Goal: Information Seeking & Learning: Understand process/instructions

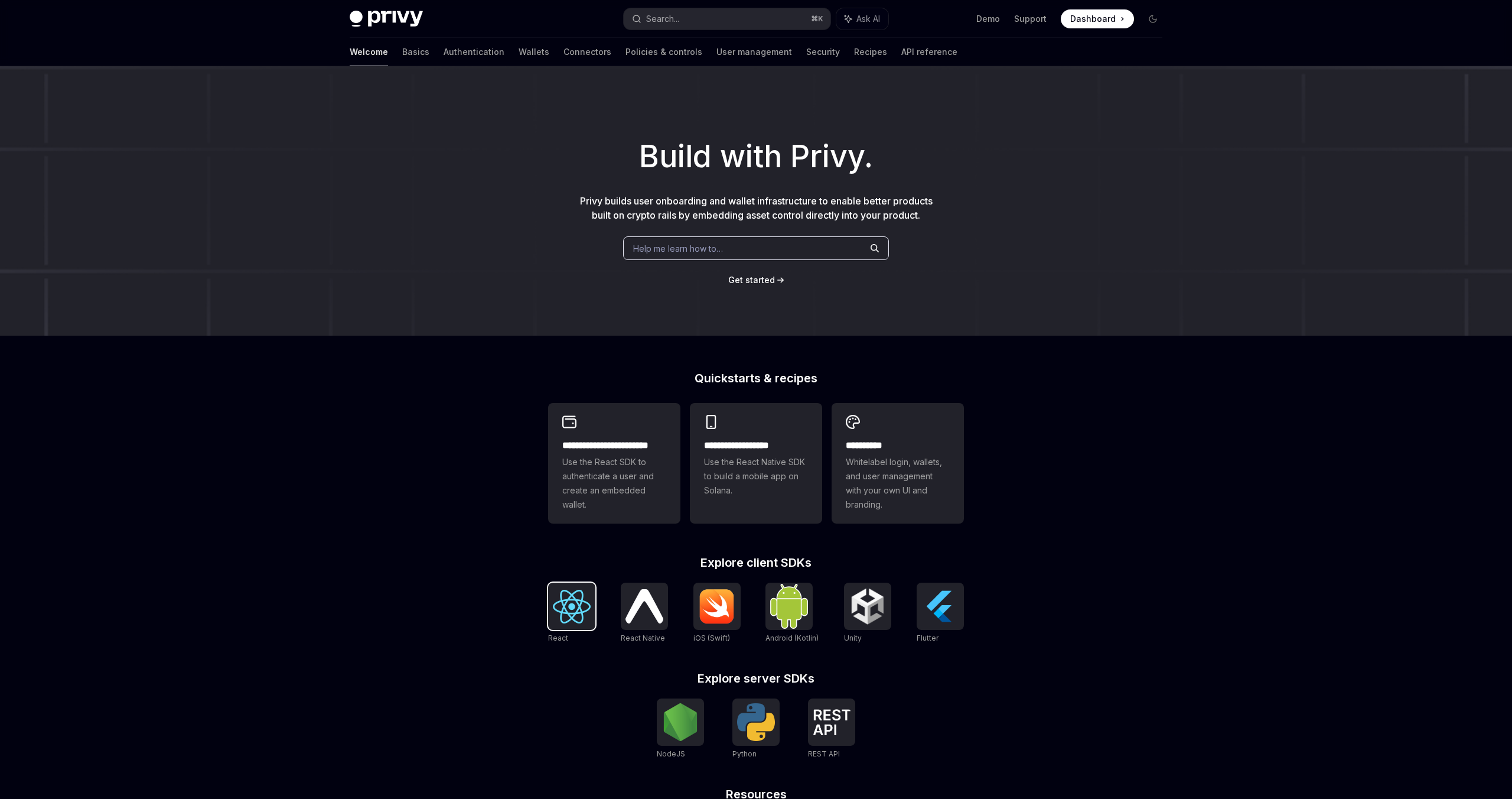
click at [574, 616] on img at bounding box center [572, 606] width 38 height 34
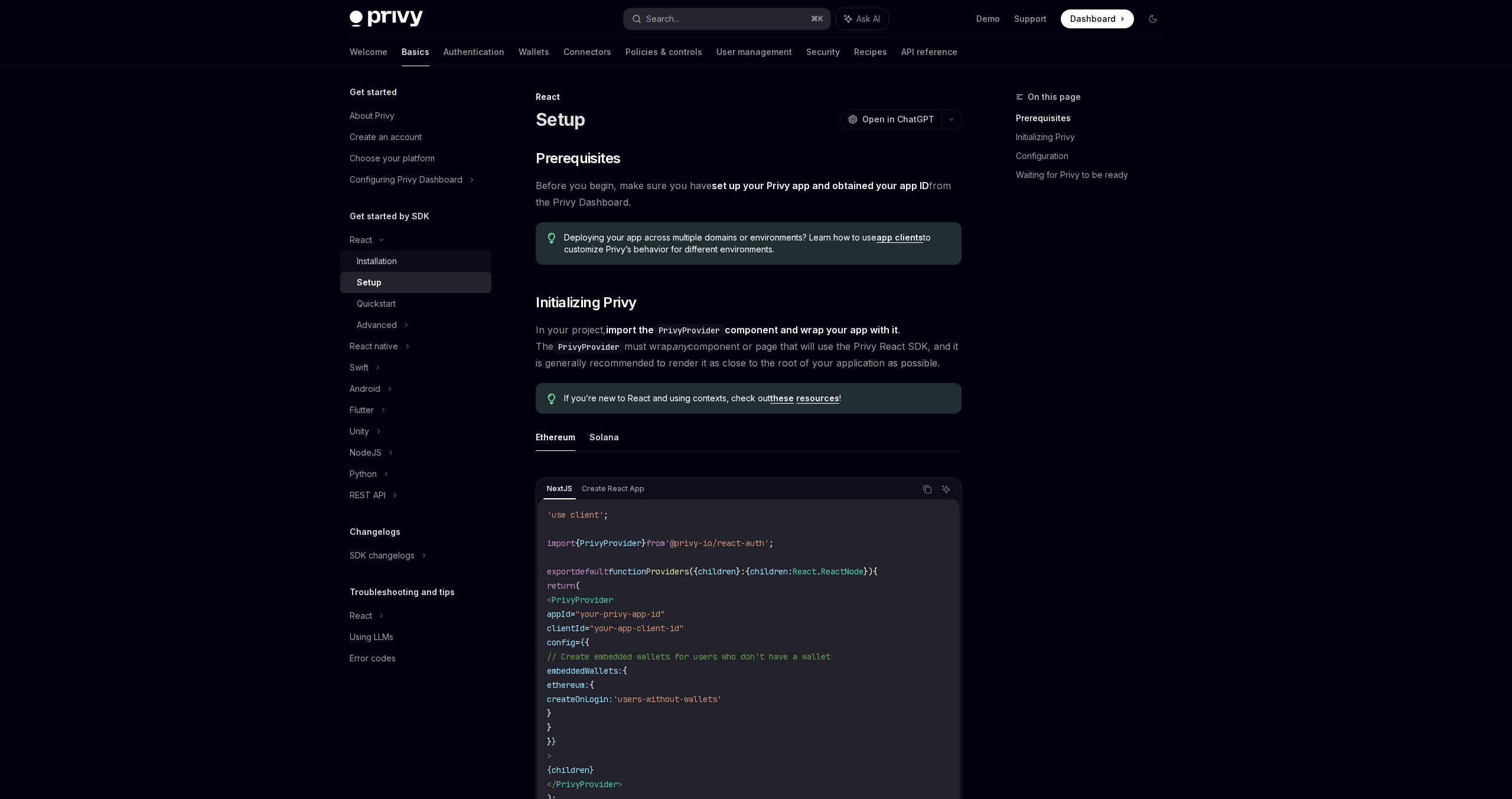
click at [405, 262] on div "Installation" at bounding box center [420, 261] width 128 height 14
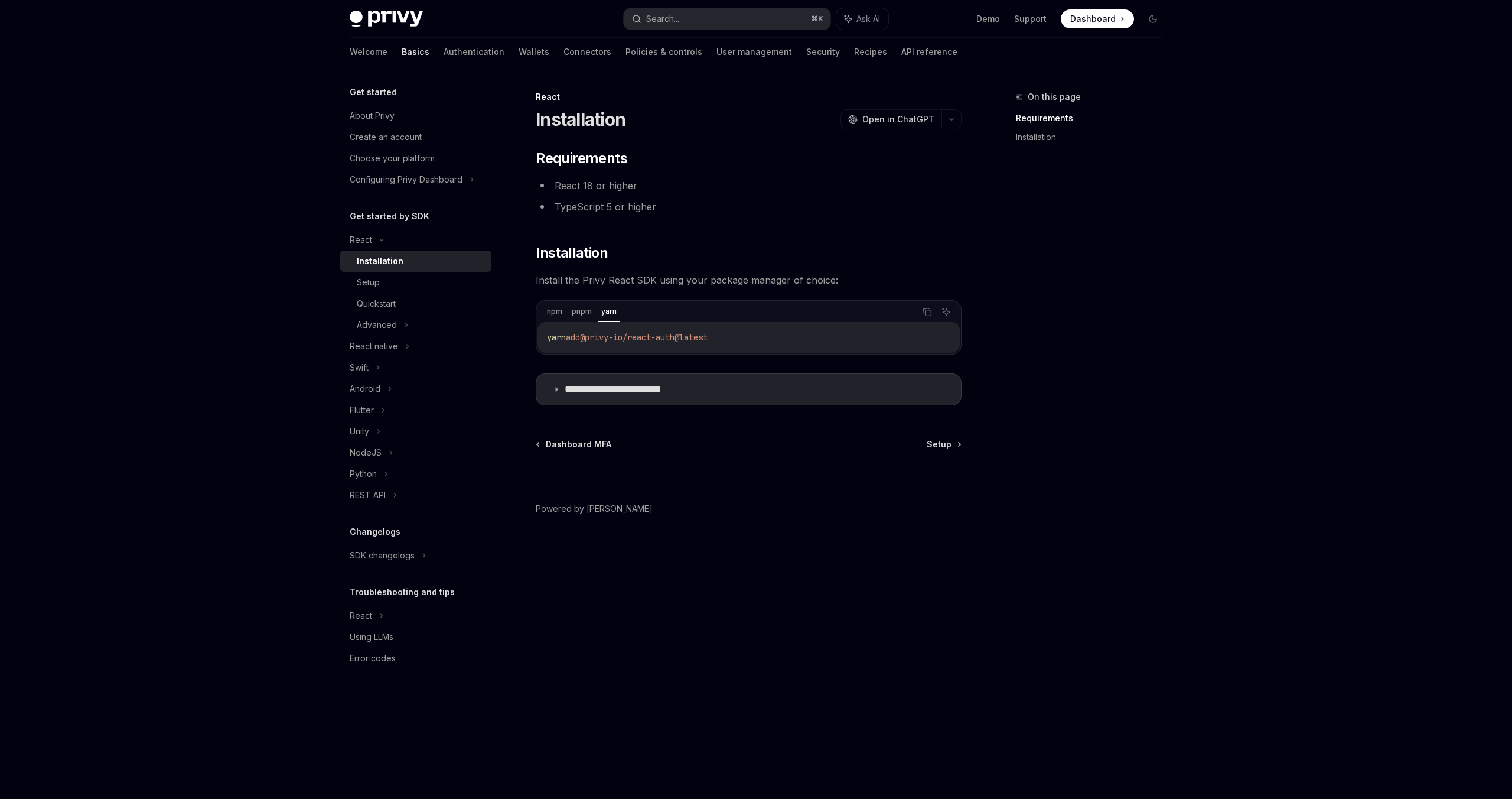
drag, startPoint x: 732, startPoint y: 336, endPoint x: 533, endPoint y: 336, distance: 199.0
click at [533, 336] on div "**********" at bounding box center [637, 444] width 652 height 709
copy span "yarn add @privy-io/react-auth@latest"
click at [554, 393] on summary "**********" at bounding box center [749, 390] width 425 height 31
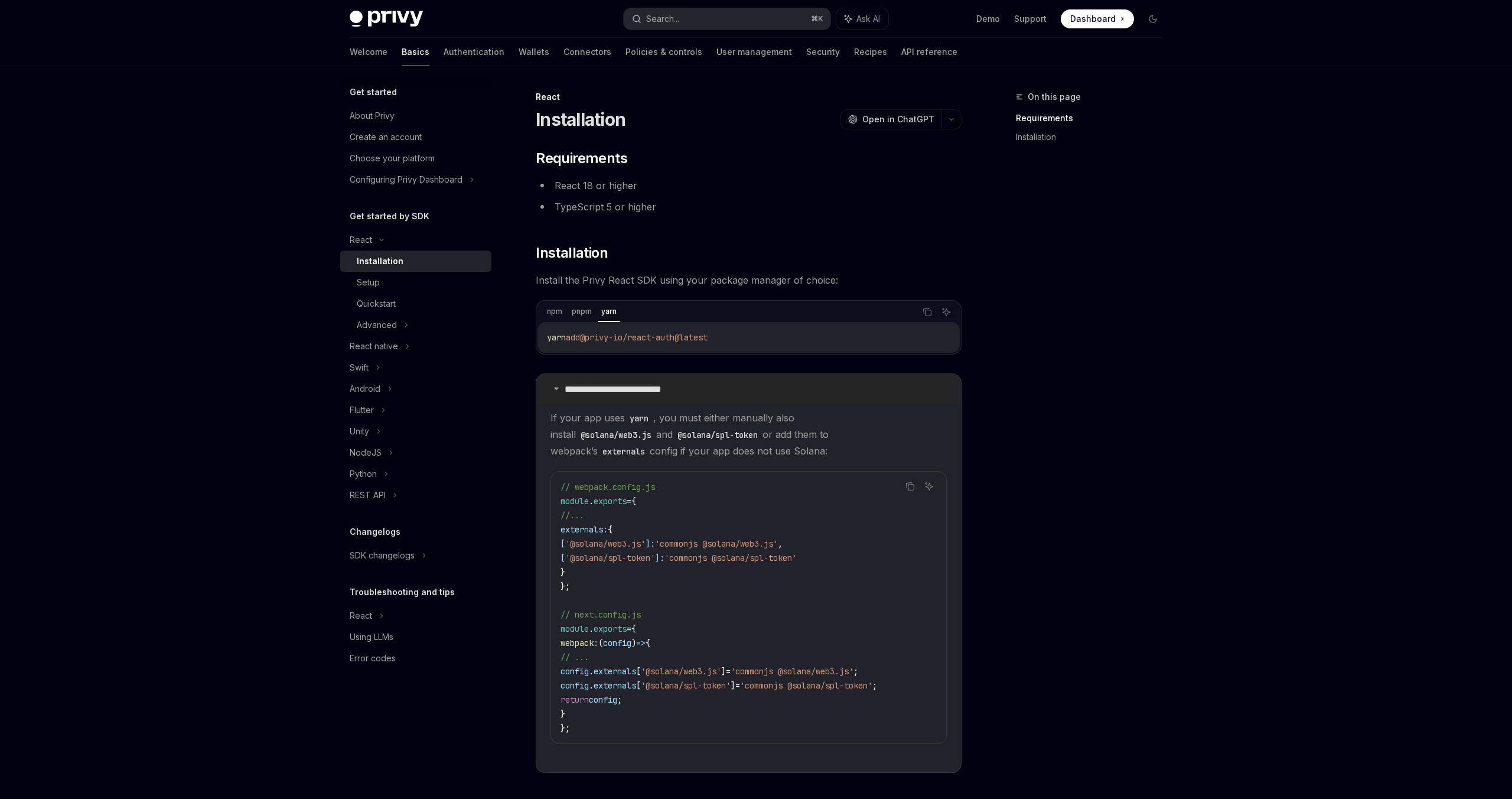
click at [556, 392] on summary "**********" at bounding box center [749, 390] width 425 height 31
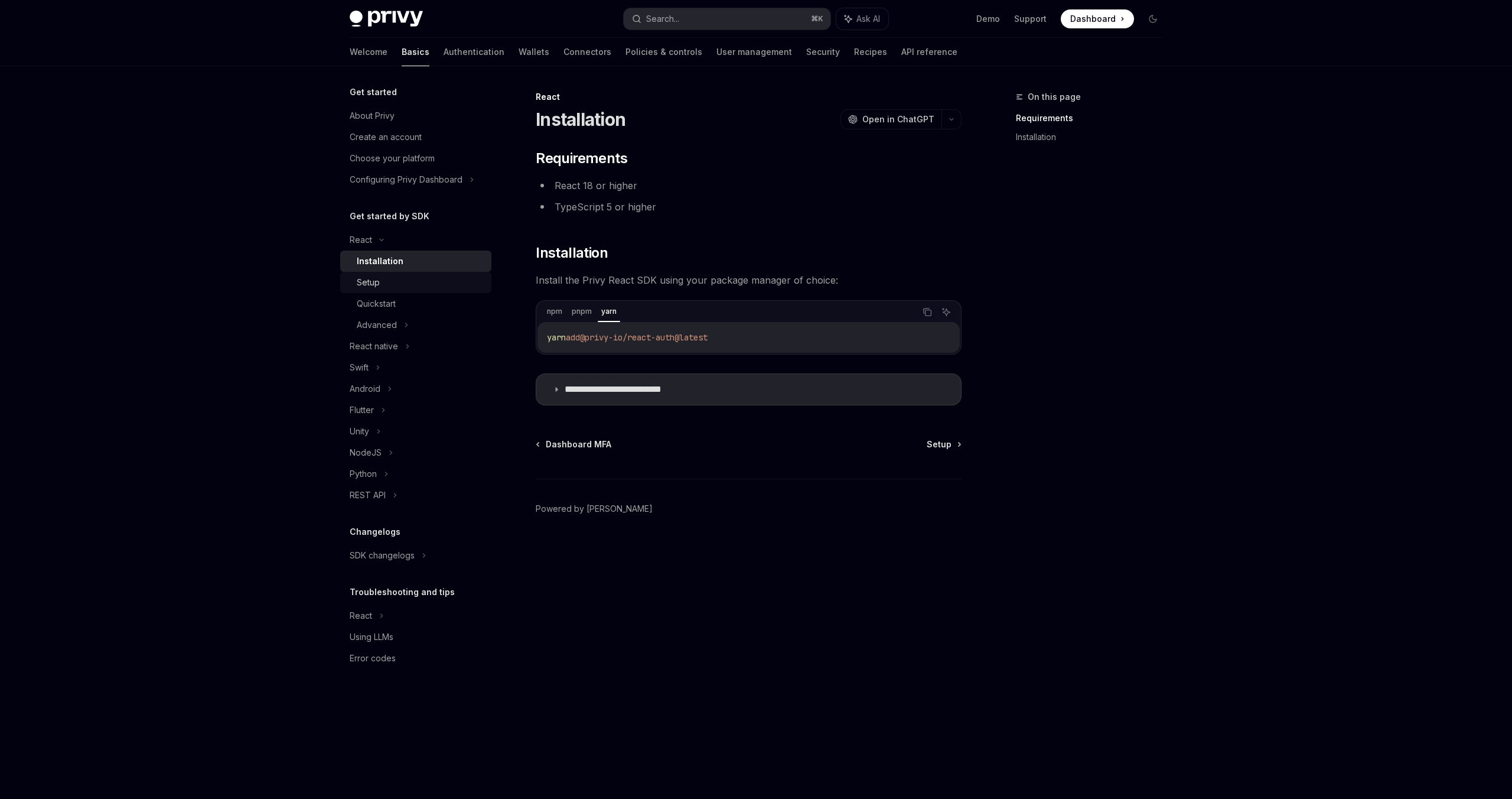
click at [370, 284] on div "Setup" at bounding box center [368, 282] width 23 height 14
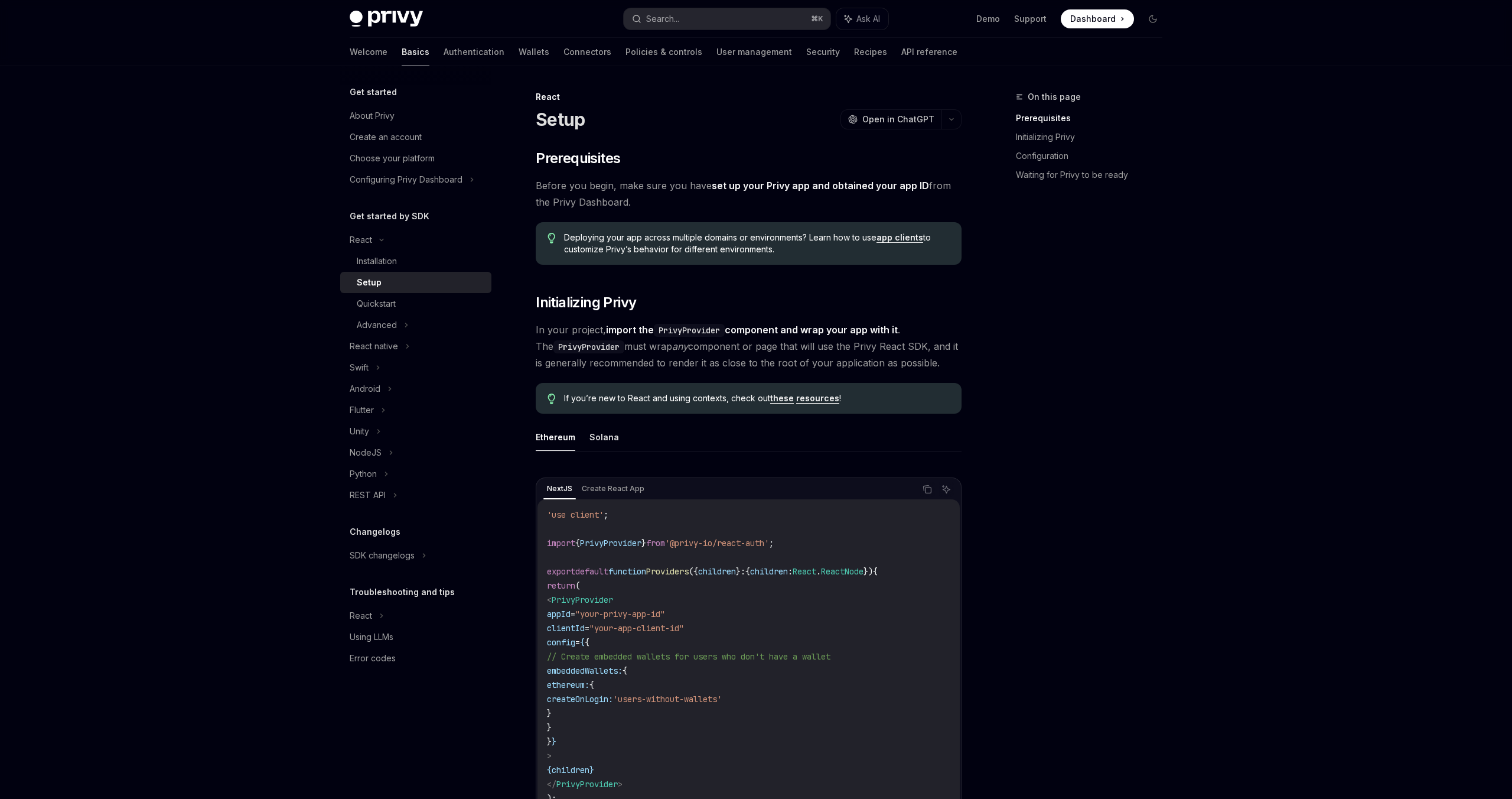
scroll to position [134, 0]
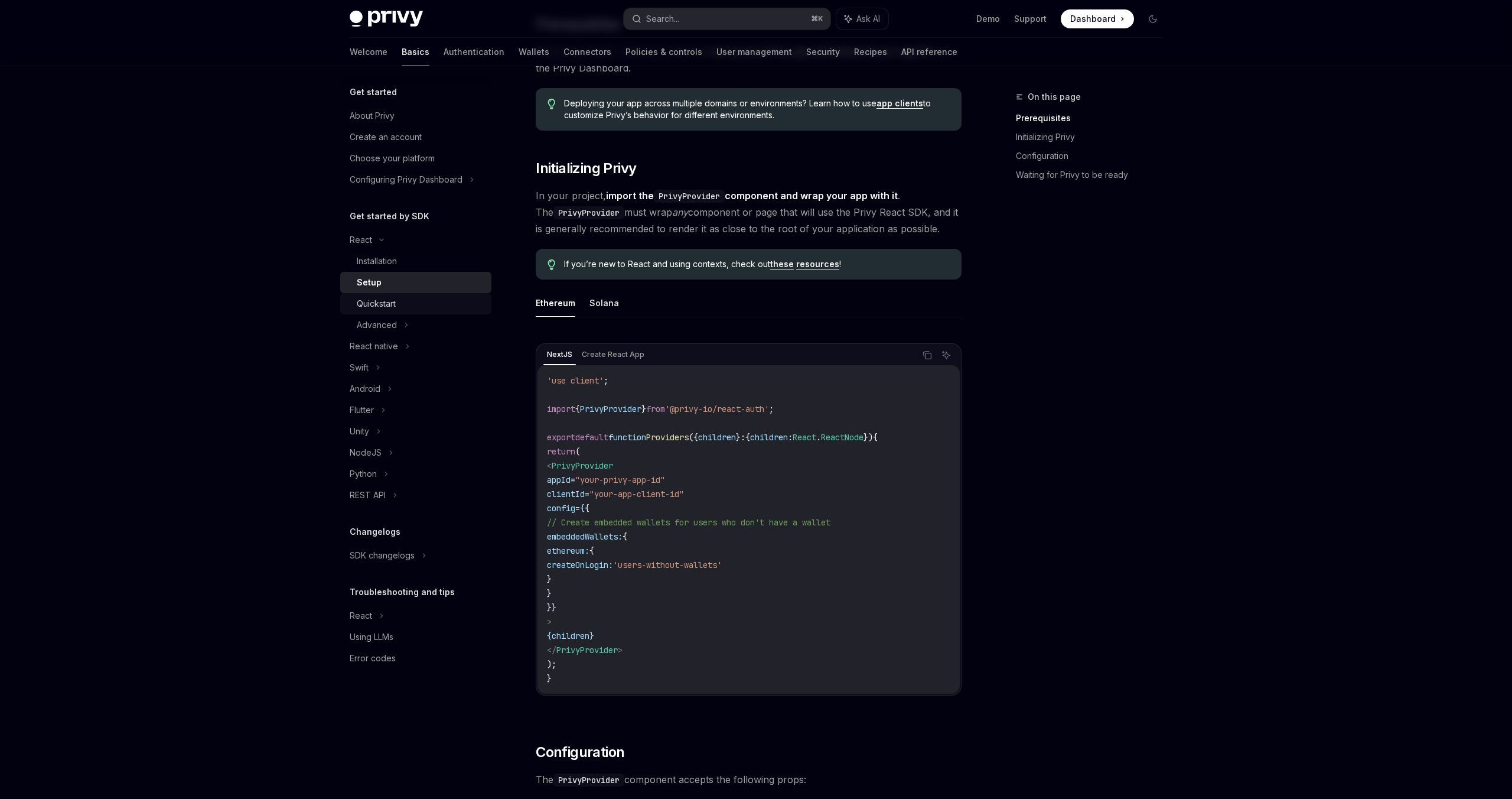
click at [415, 308] on div "Quickstart" at bounding box center [420, 303] width 128 height 14
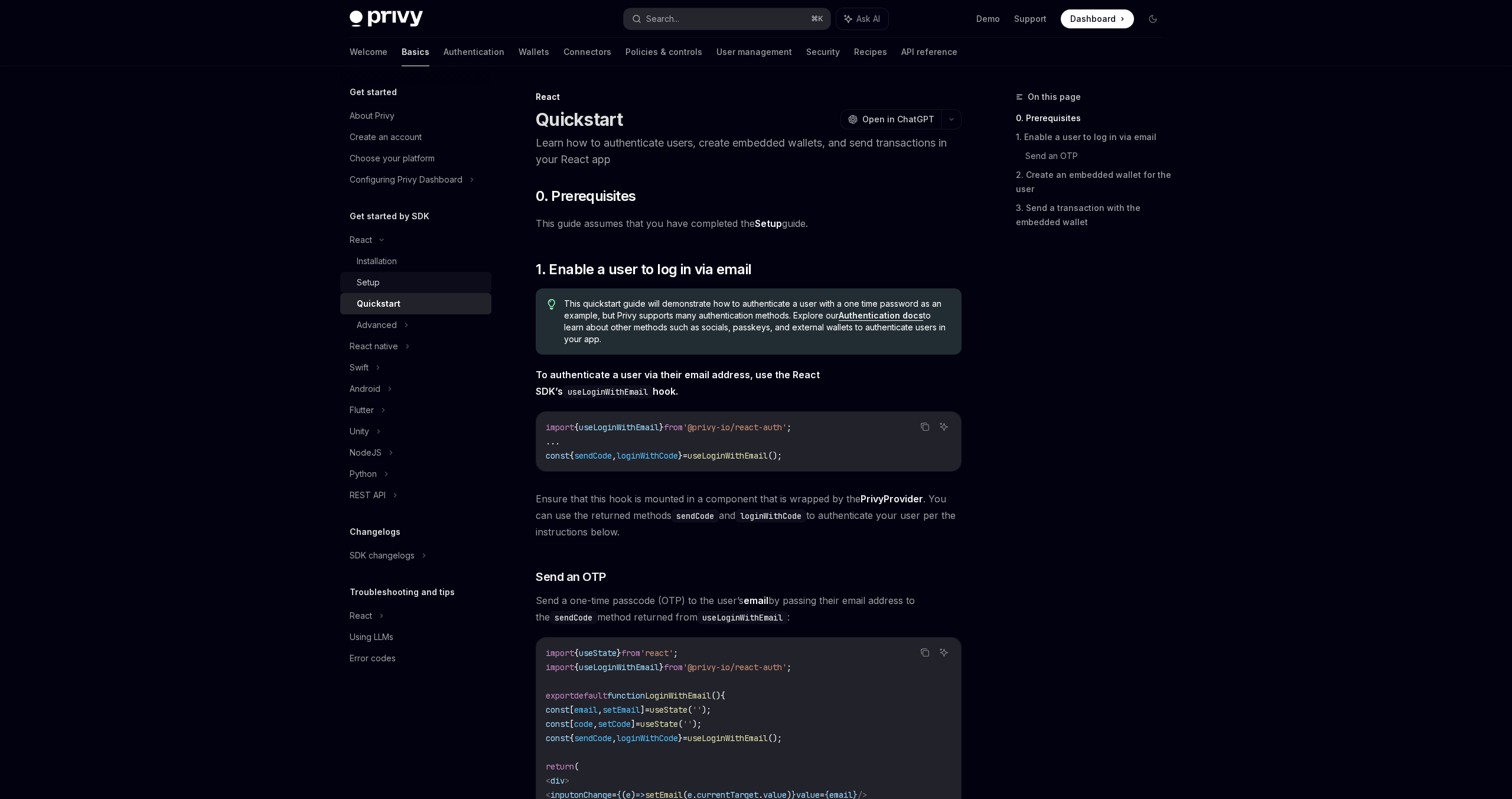
click at [418, 289] on div "Setup" at bounding box center [420, 282] width 128 height 14
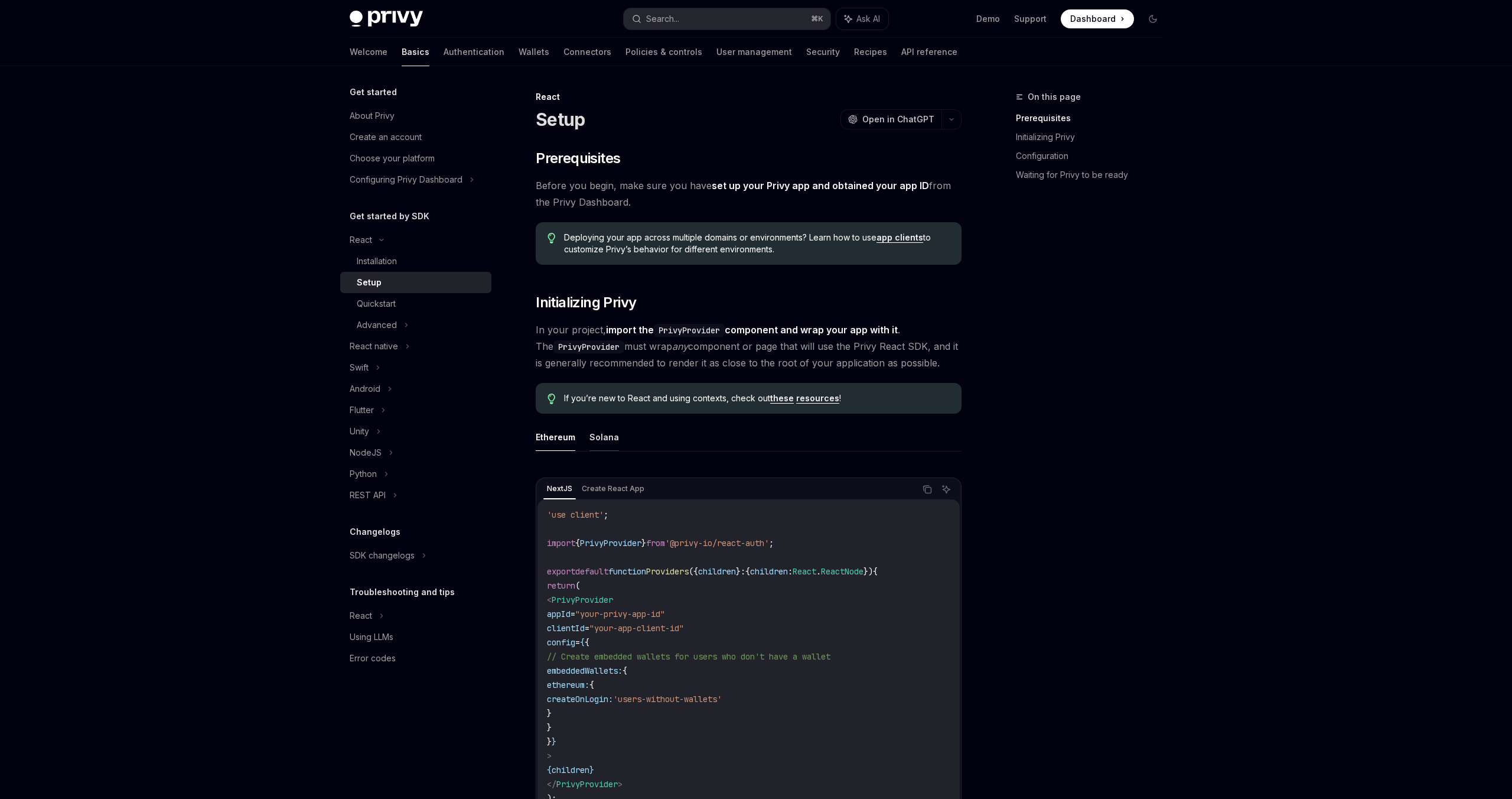
click at [602, 442] on button "Solana" at bounding box center [604, 437] width 29 height 28
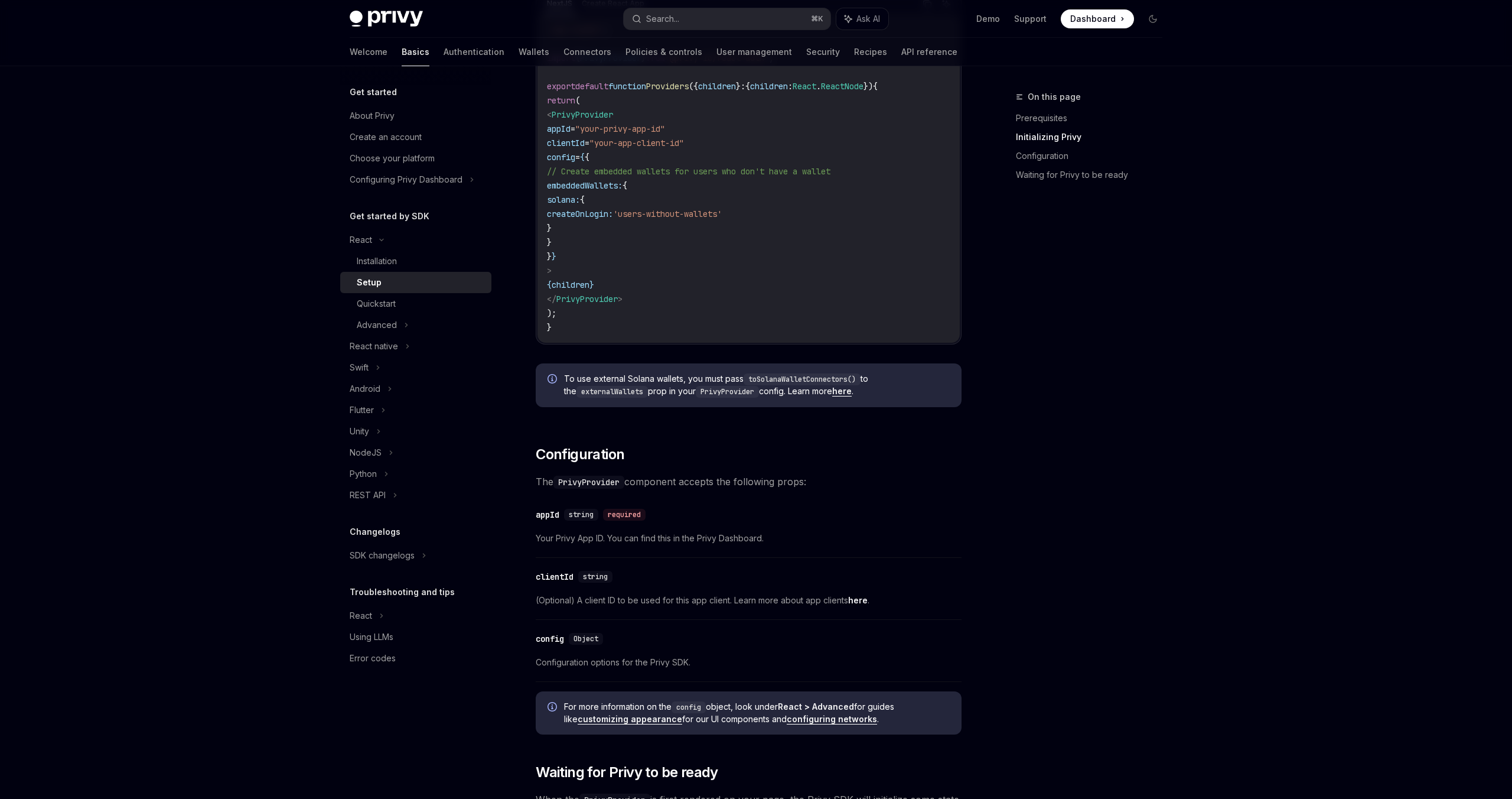
scroll to position [487, 0]
click at [389, 304] on div "Quickstart" at bounding box center [376, 303] width 39 height 14
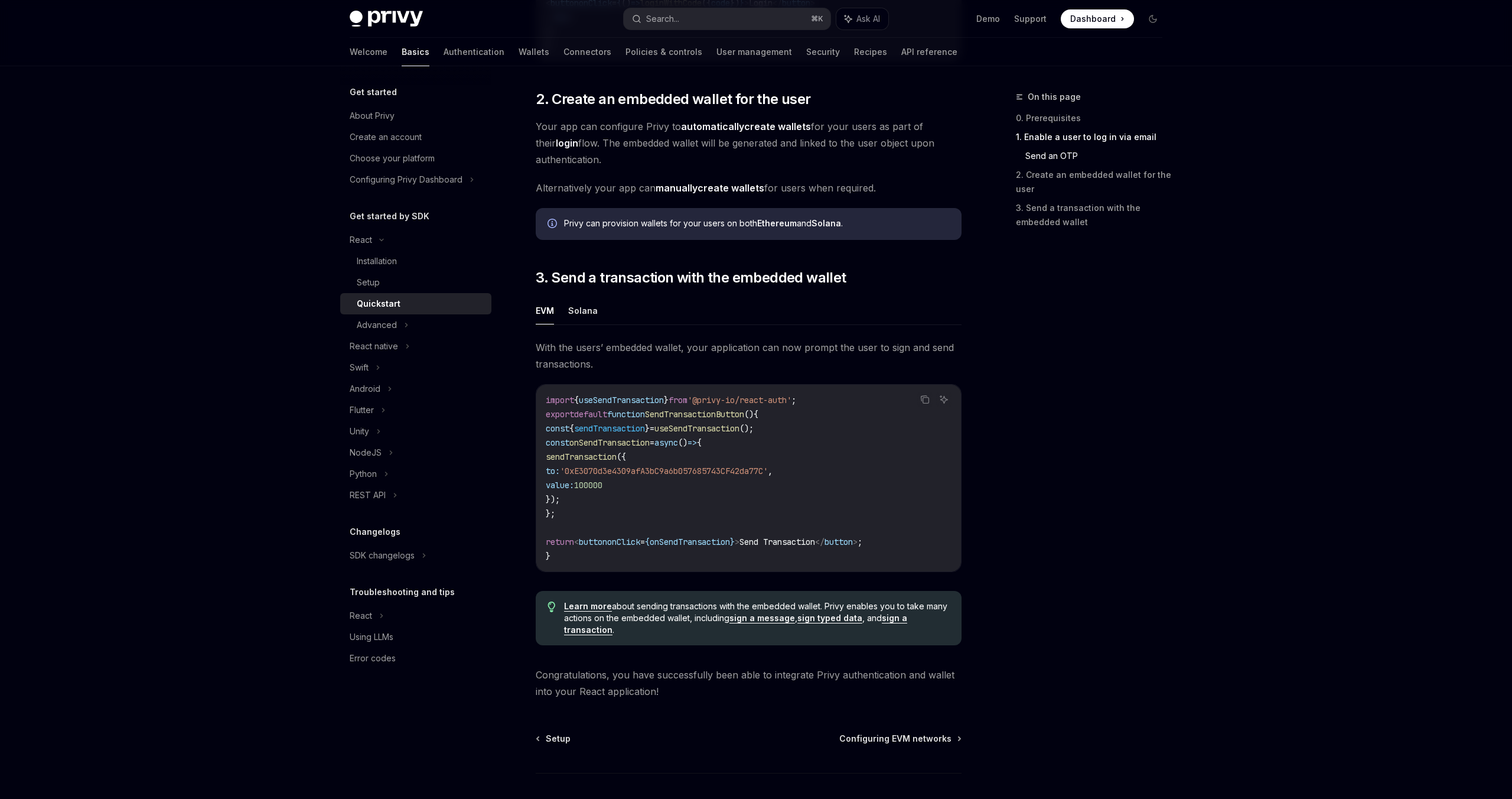
scroll to position [832, 0]
click at [421, 323] on div "Advanced" at bounding box center [416, 324] width 152 height 21
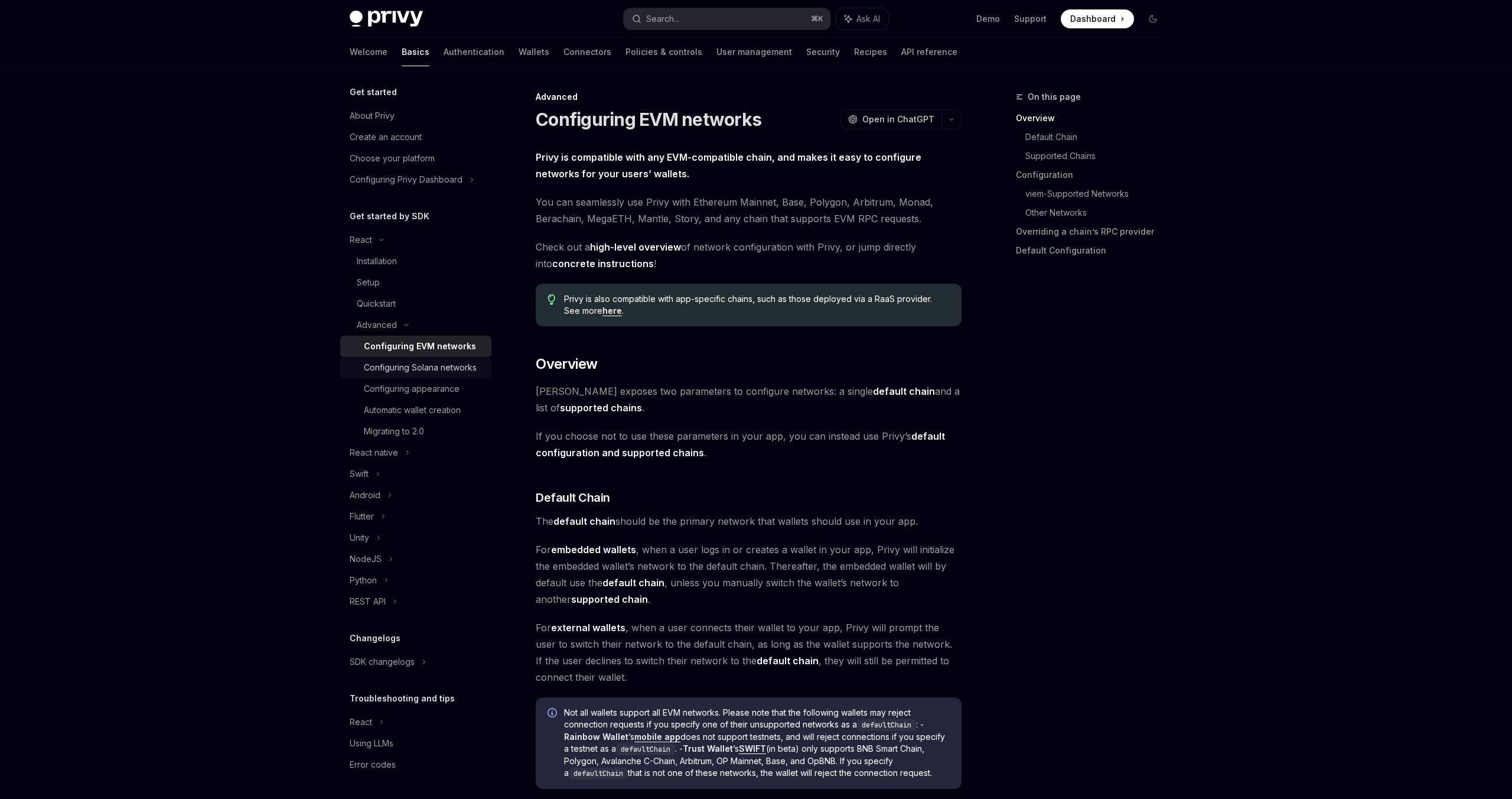
click at [434, 360] on div "Configuring Solana networks" at bounding box center [421, 367] width 113 height 14
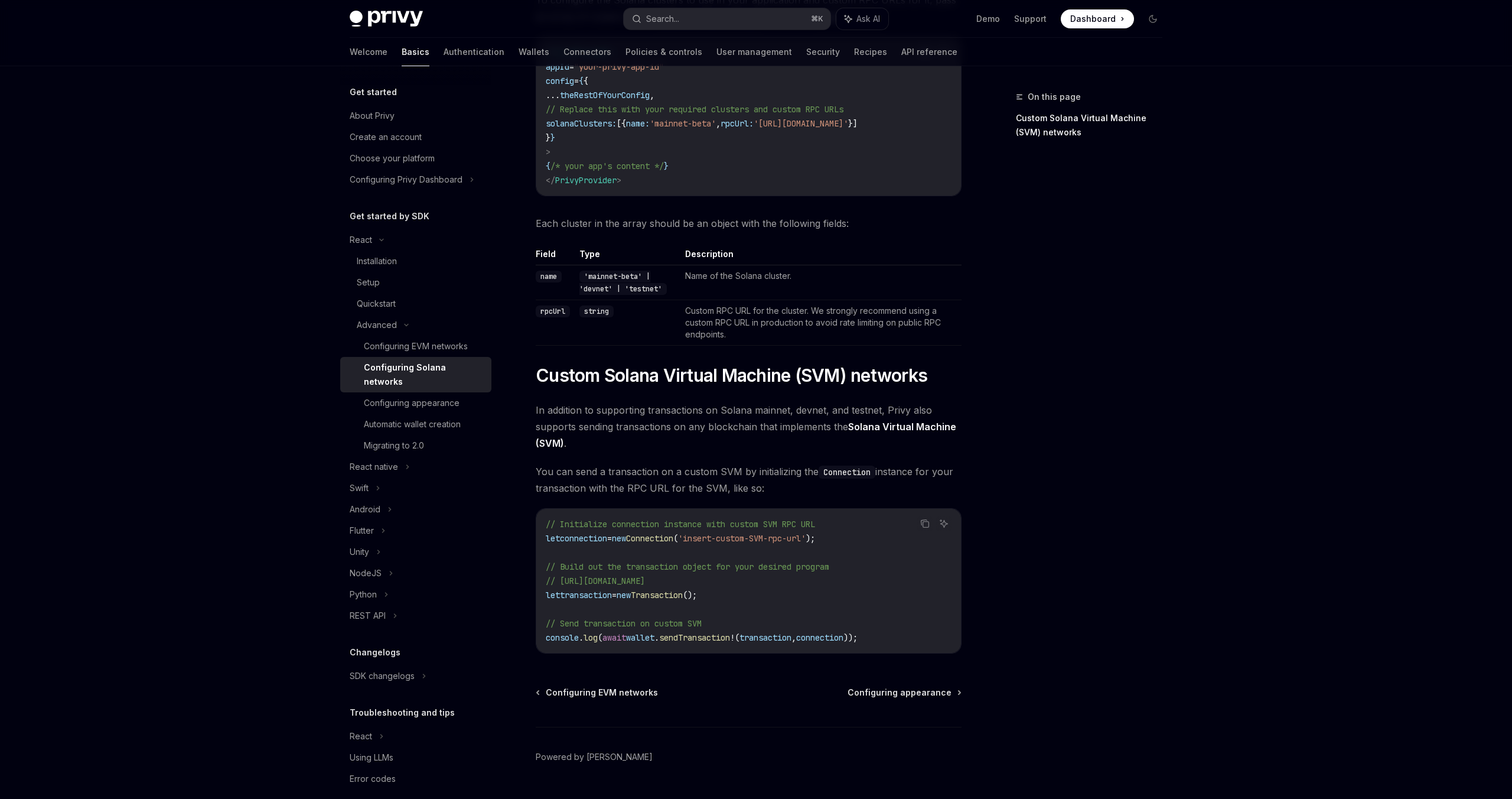
scroll to position [189, 0]
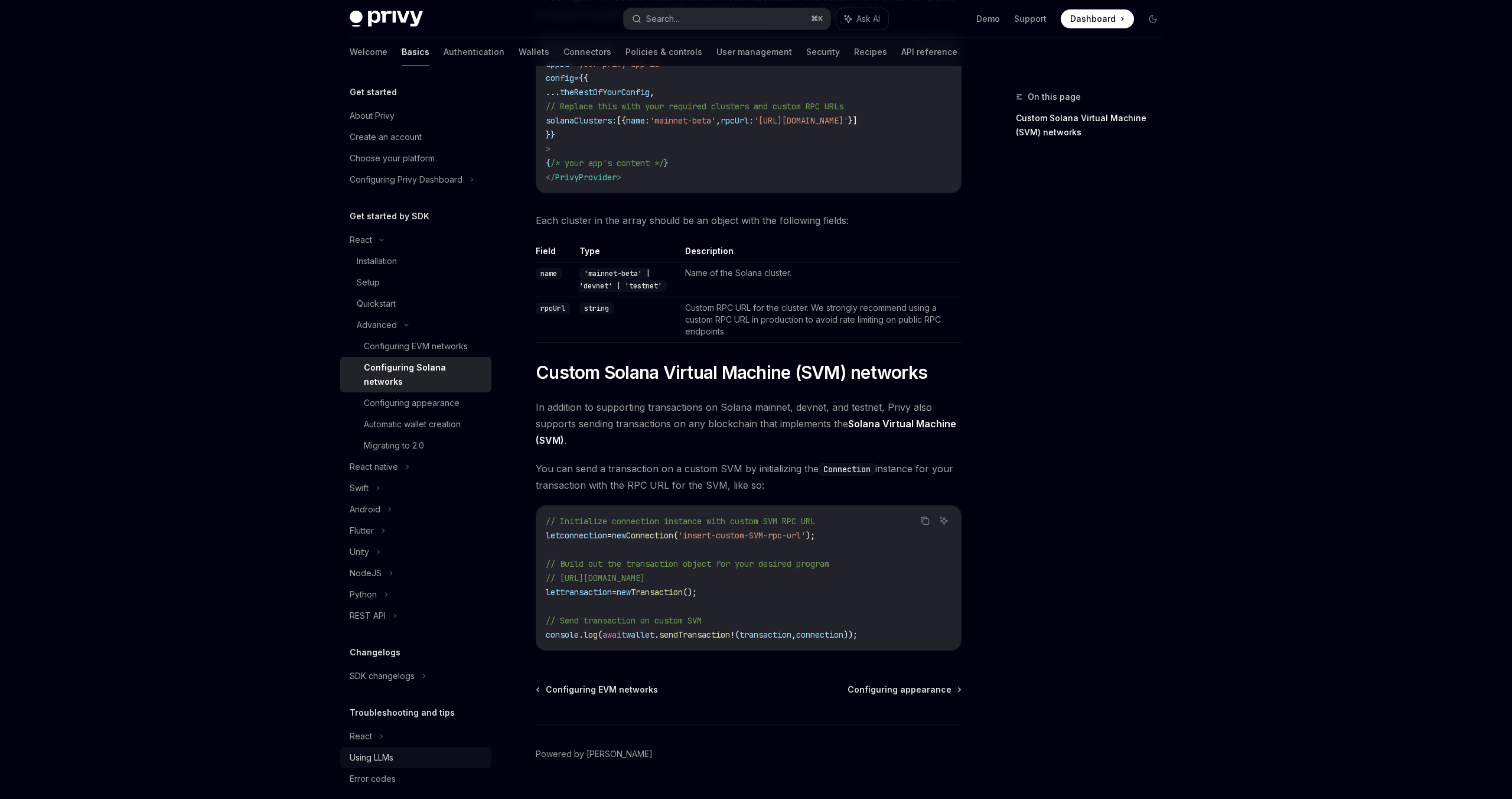
type textarea "*"
